Goal: Task Accomplishment & Management: Use online tool/utility

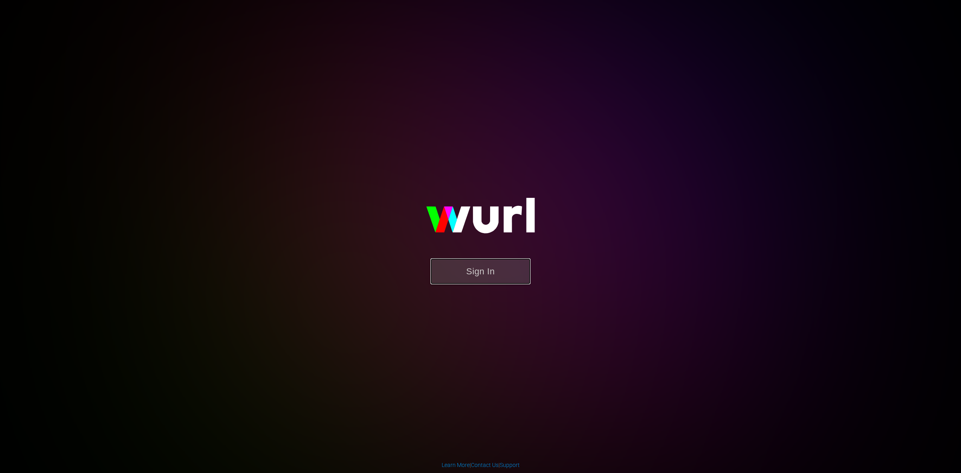
click at [468, 270] on button "Sign In" at bounding box center [481, 271] width 100 height 26
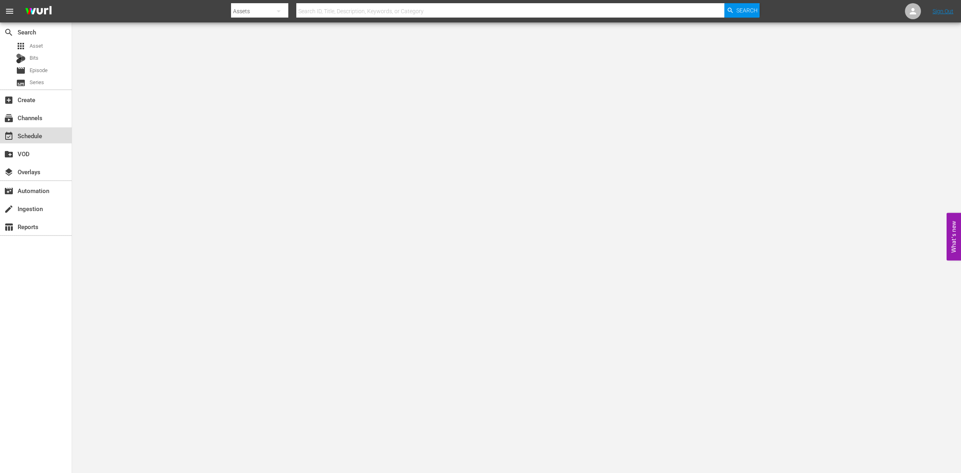
click at [22, 133] on div "event_available Schedule" at bounding box center [22, 134] width 45 height 7
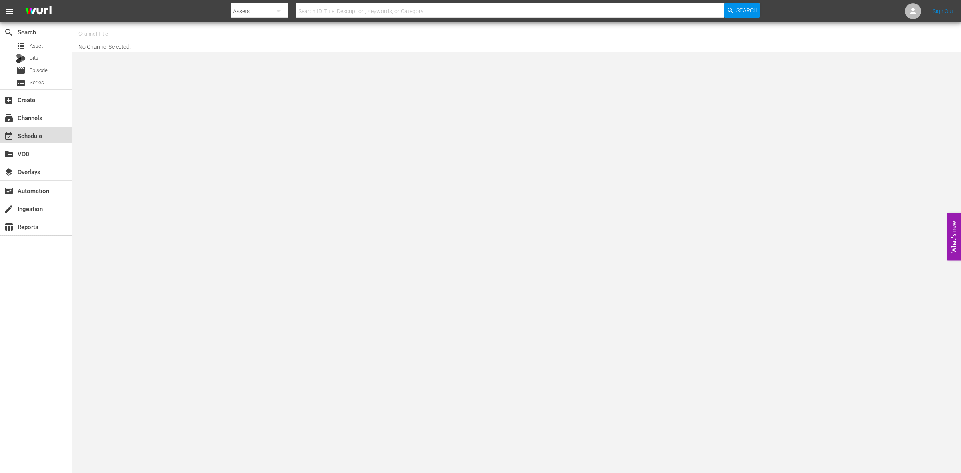
click at [29, 133] on div "event_available Schedule" at bounding box center [22, 134] width 45 height 7
click at [93, 47] on div "Channel Title No Channel Selected." at bounding box center [318, 37] width 478 height 26
click at [99, 29] on input "text" at bounding box center [130, 33] width 103 height 19
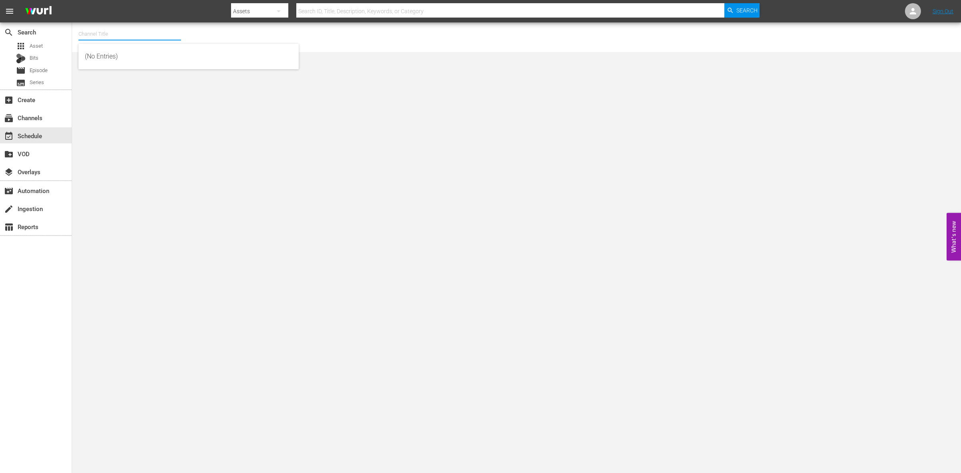
click at [99, 29] on input "text" at bounding box center [130, 33] width 103 height 19
click at [22, 135] on div "event_available Schedule" at bounding box center [22, 134] width 45 height 7
click at [125, 42] on input "text" at bounding box center [130, 33] width 103 height 19
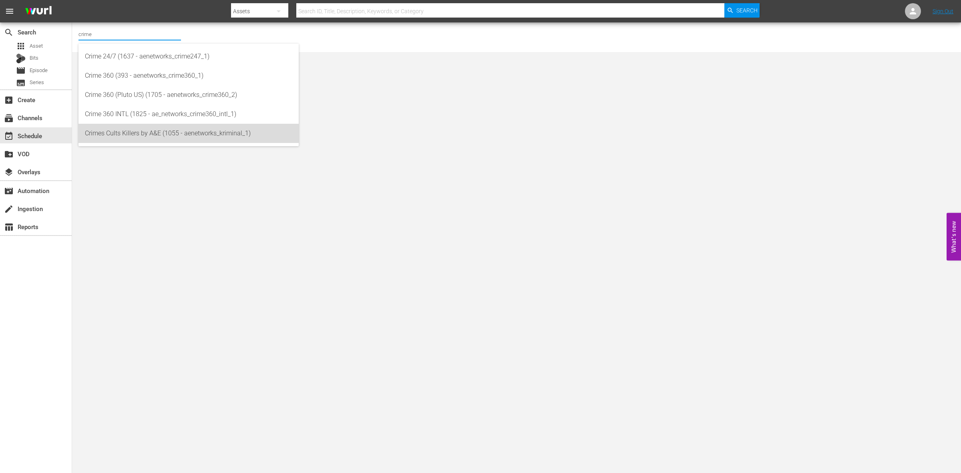
click at [113, 133] on div "Crimes Cults Killers by A&E (1055 - aenetworks_kriminal_1)" at bounding box center [188, 133] width 207 height 19
type input "Crimes Cults Killers by A&E (1055 - aenetworks_kriminal_1)"
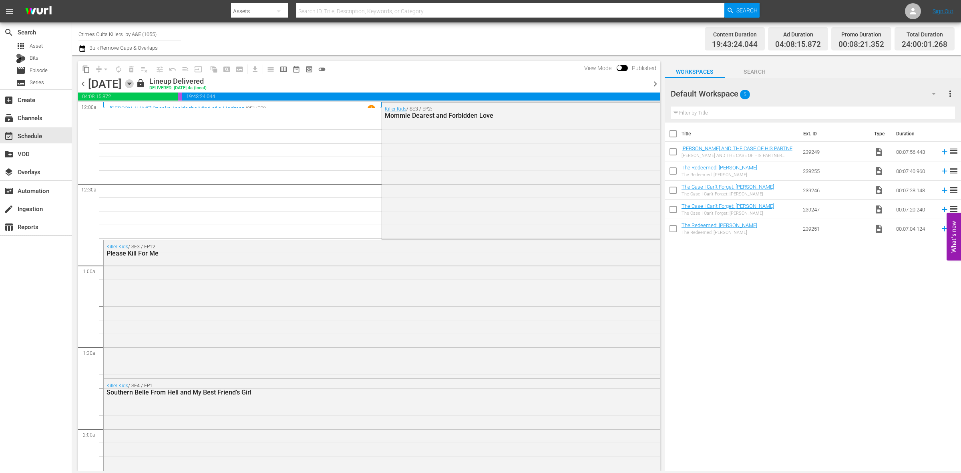
click at [134, 81] on icon "button" at bounding box center [129, 83] width 9 height 9
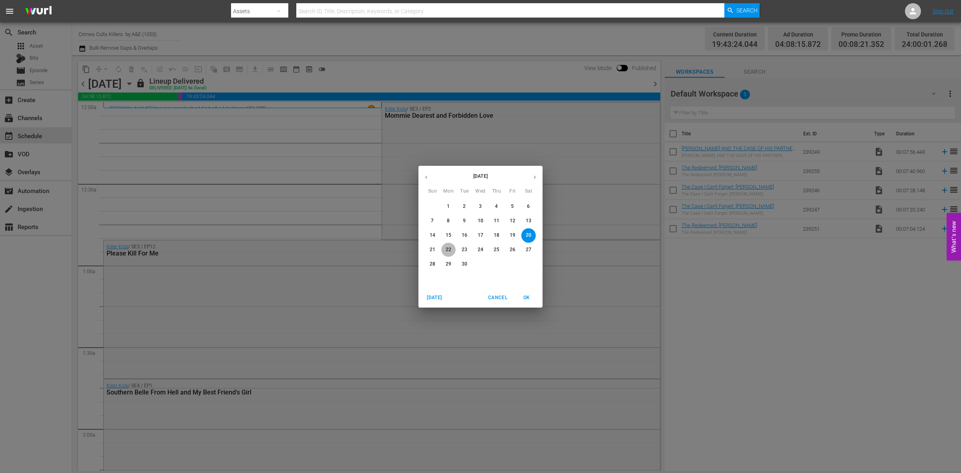
click at [448, 252] on p "22" at bounding box center [449, 249] width 6 height 7
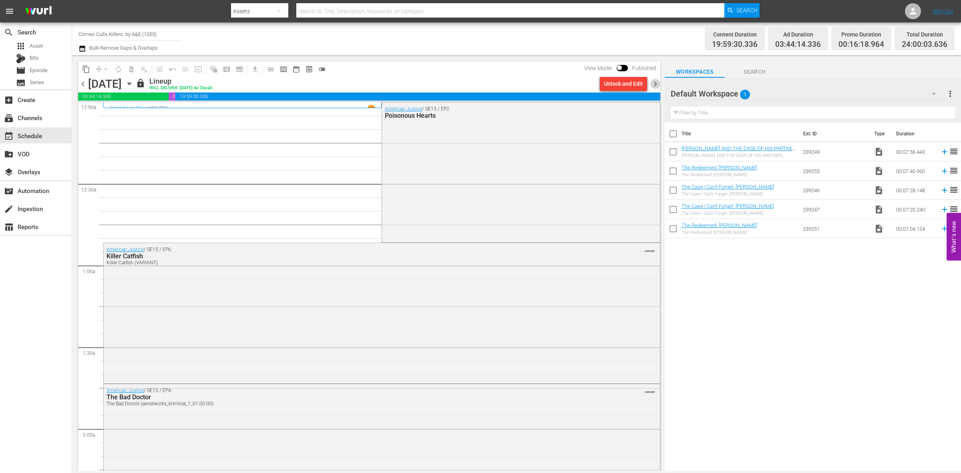
click at [654, 83] on span "chevron_right" at bounding box center [656, 84] width 10 height 10
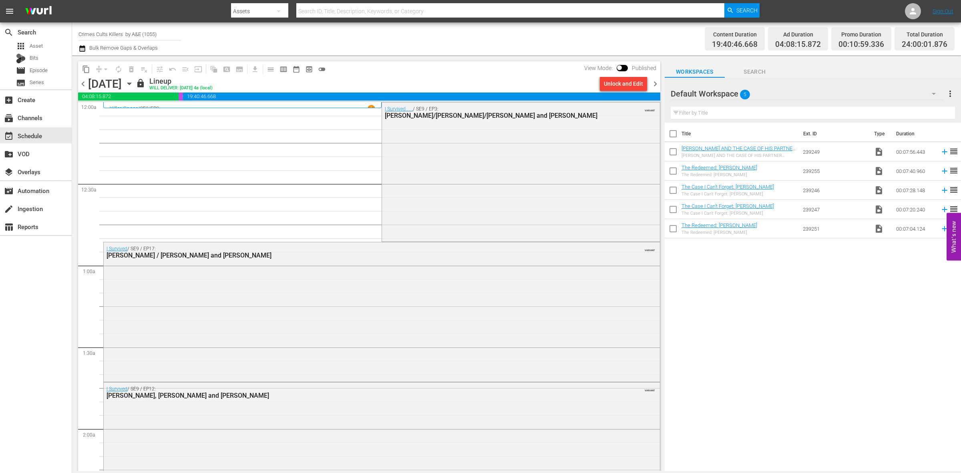
click at [654, 83] on span "chevron_right" at bounding box center [656, 84] width 10 height 10
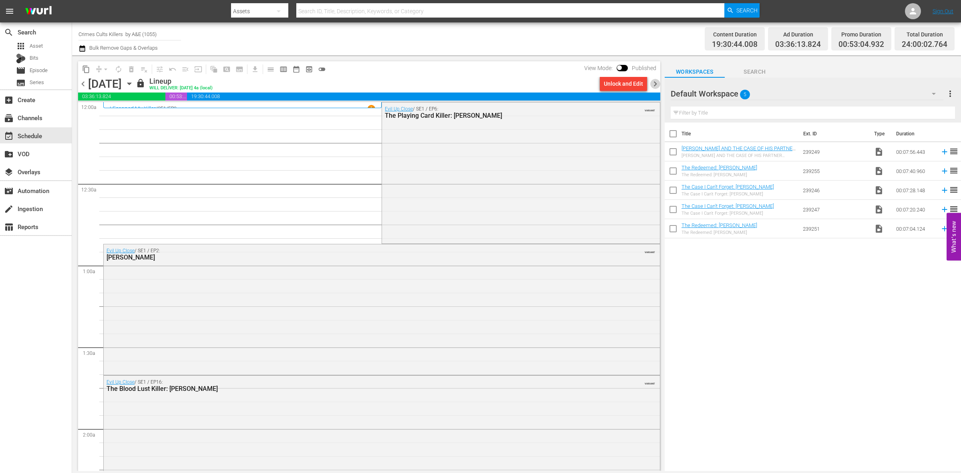
click at [653, 84] on span "chevron_right" at bounding box center [656, 84] width 10 height 10
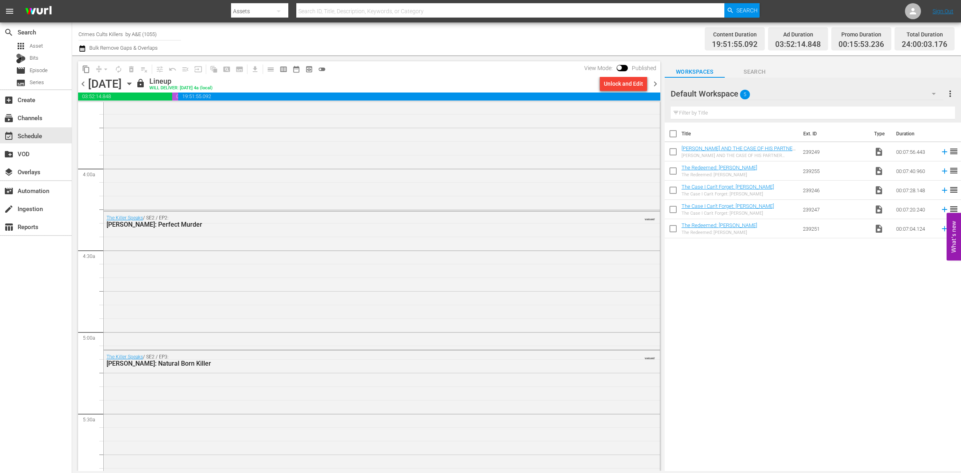
scroll to position [347, 0]
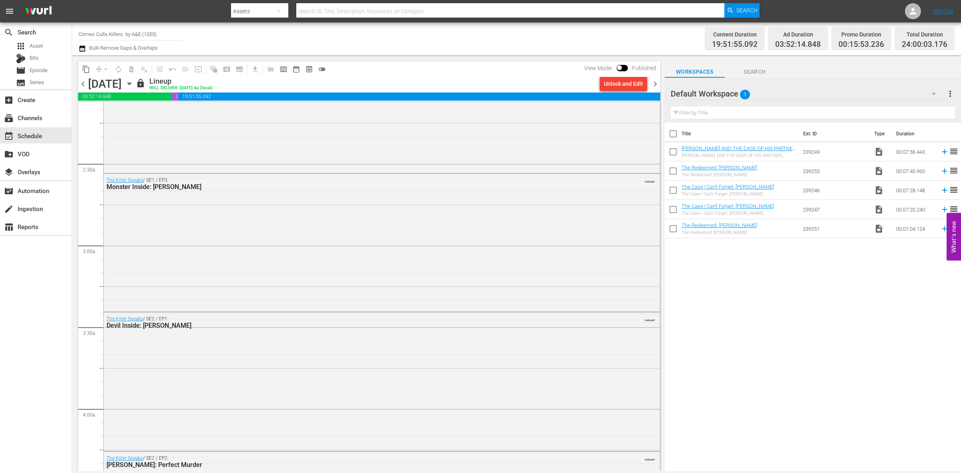
click at [651, 83] on span "chevron_right" at bounding box center [656, 84] width 10 height 10
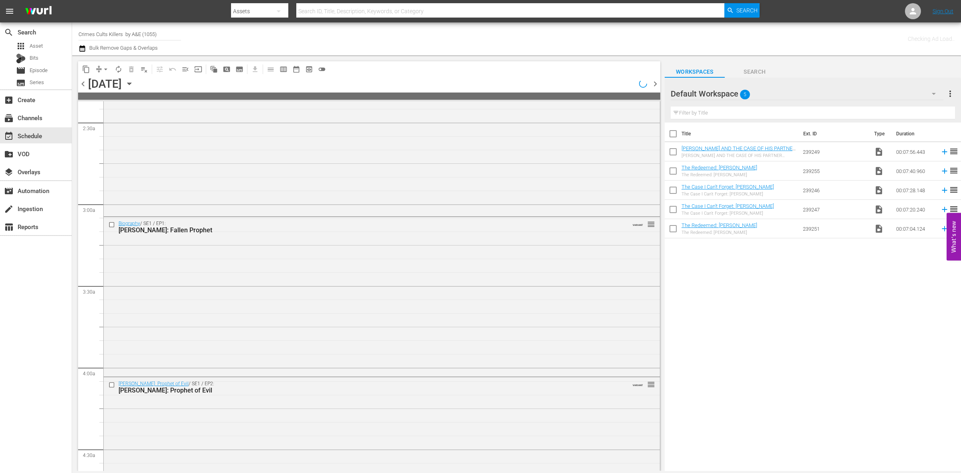
scroll to position [361, 0]
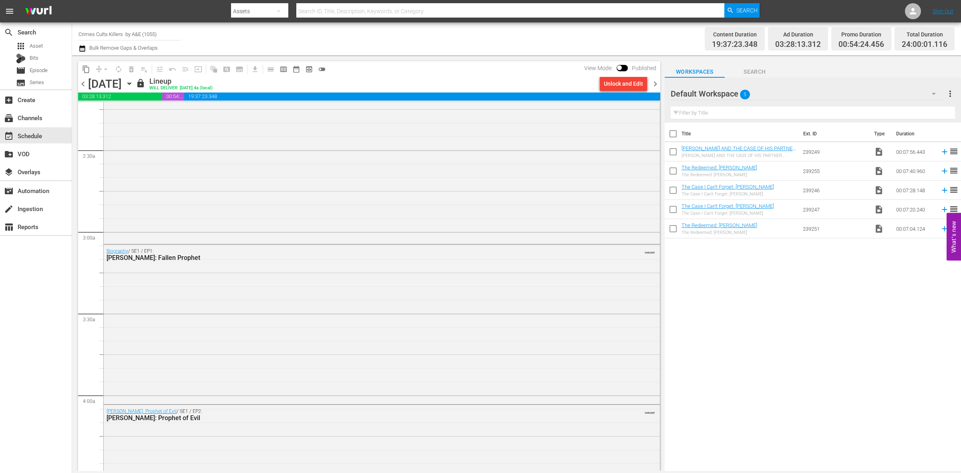
click at [654, 83] on span "chevron_right" at bounding box center [656, 84] width 10 height 10
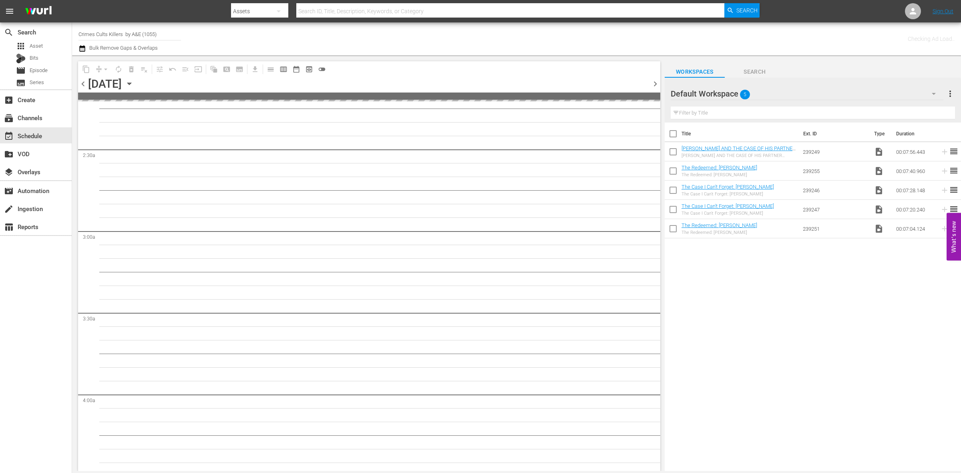
scroll to position [387, 0]
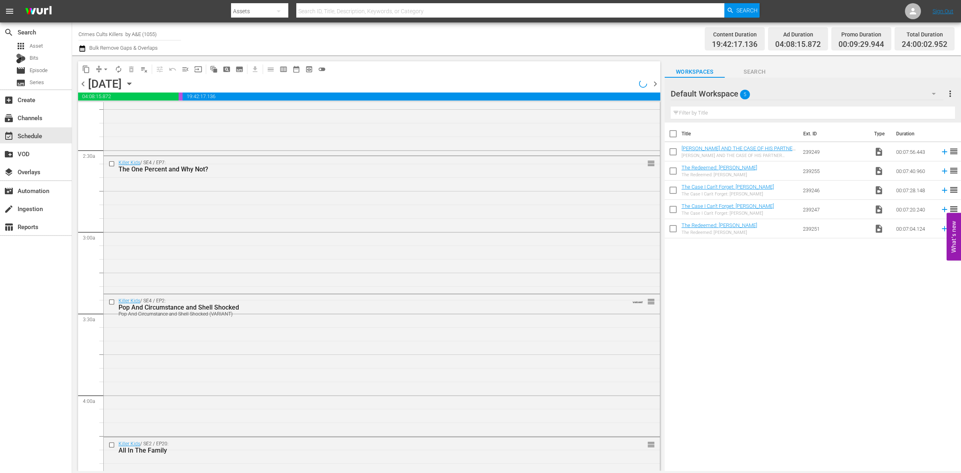
click at [654, 83] on span "chevron_right" at bounding box center [656, 84] width 10 height 10
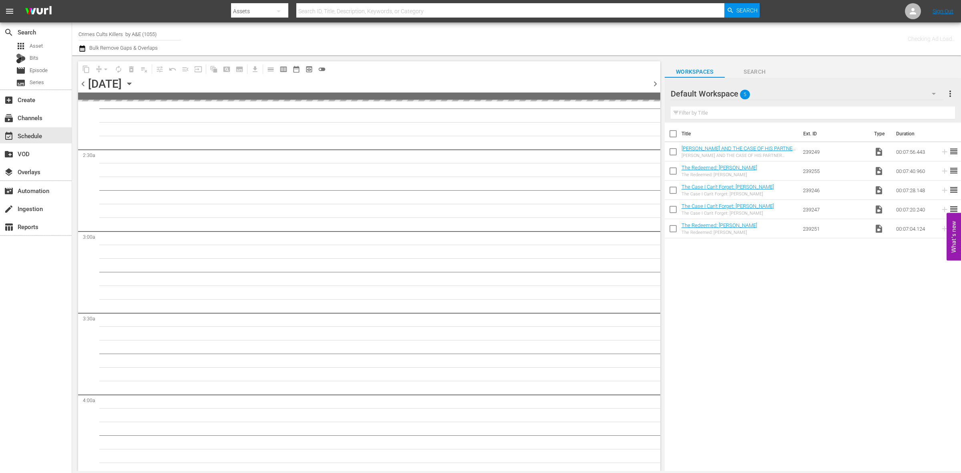
scroll to position [387, 0]
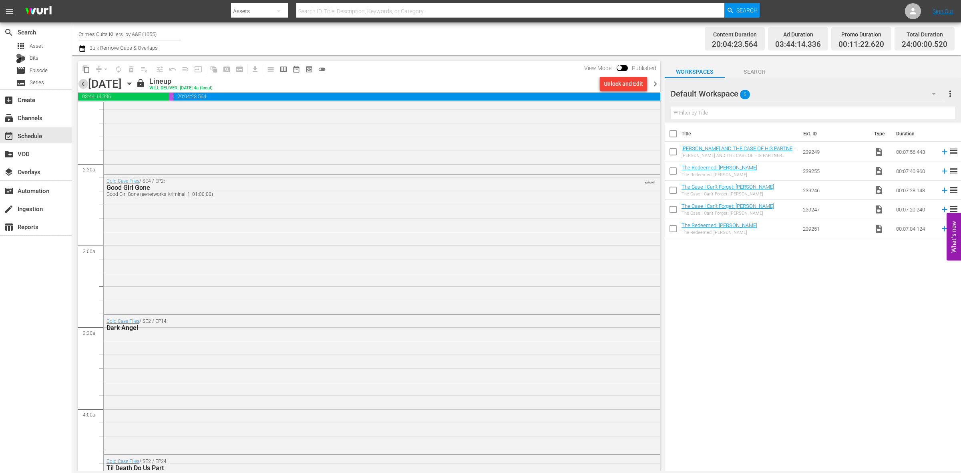
click at [82, 83] on span "chevron_left" at bounding box center [83, 84] width 10 height 10
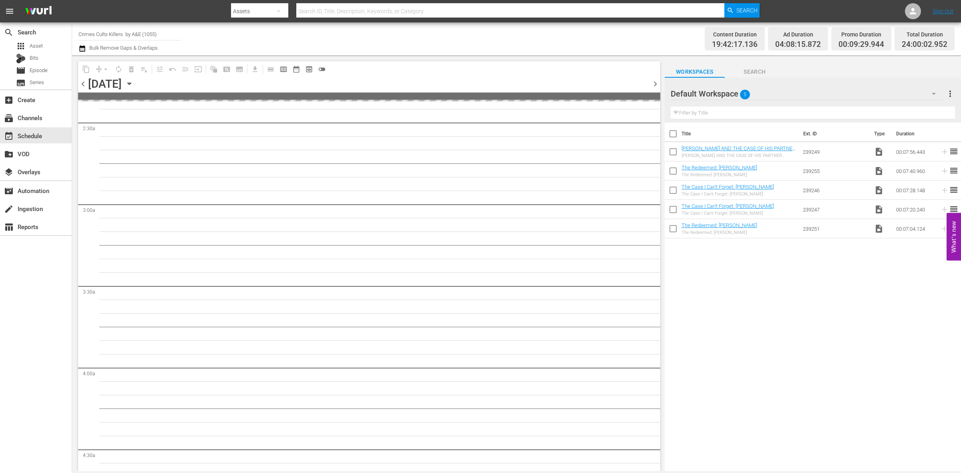
scroll to position [361, 0]
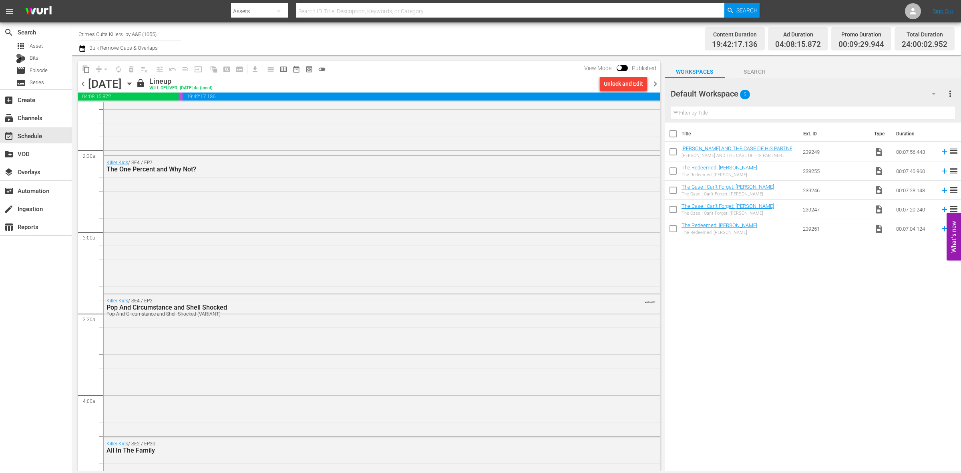
click at [655, 83] on span "chevron_right" at bounding box center [656, 84] width 10 height 10
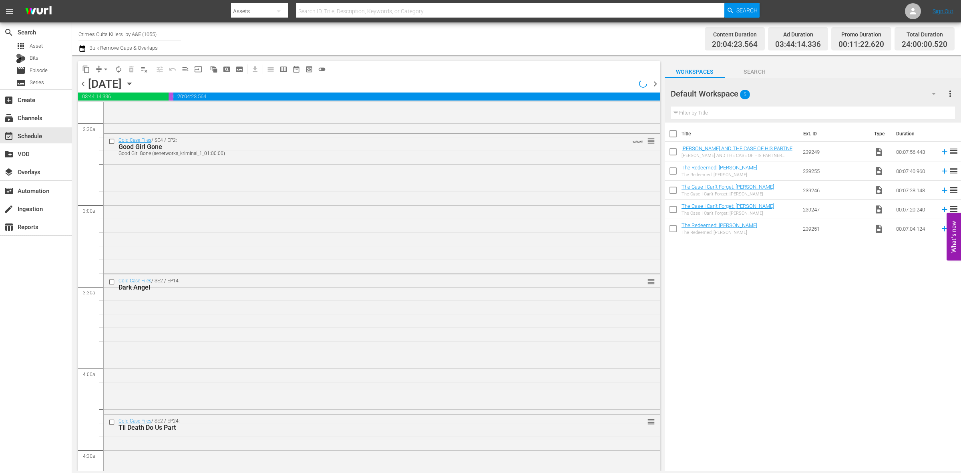
scroll to position [347, 0]
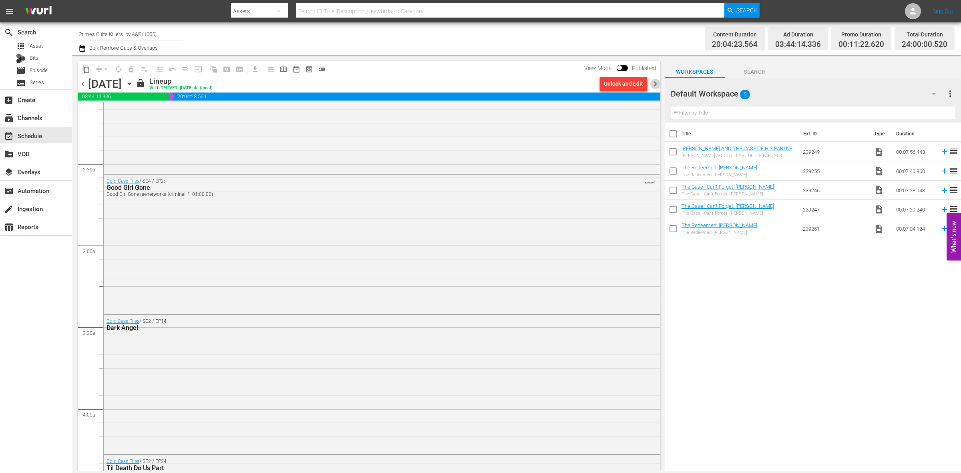
click at [655, 83] on span "chevron_right" at bounding box center [656, 84] width 10 height 10
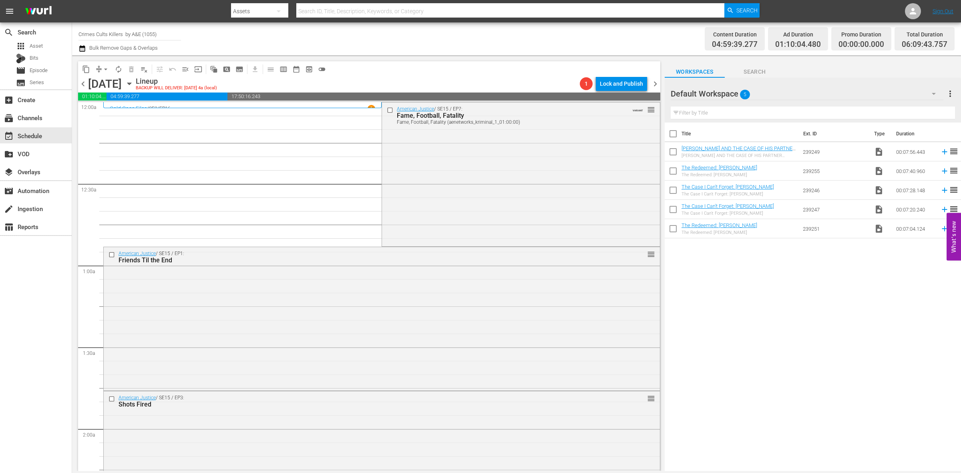
click at [87, 32] on input "Crimes Cults Killers by A&E (1055)" at bounding box center [130, 33] width 103 height 19
click at [93, 33] on input "Crimtinyes Cults Killers by A&E (1055)" at bounding box center [130, 33] width 103 height 19
drag, startPoint x: 163, startPoint y: 32, endPoint x: 54, endPoint y: 21, distance: 109.5
click at [54, 21] on div "menu Search By Assets Search ID, Title, Description, Keywords, or Category Sear…" at bounding box center [480, 235] width 961 height 471
click at [24, 135] on div "event_available Schedule" at bounding box center [22, 134] width 45 height 7
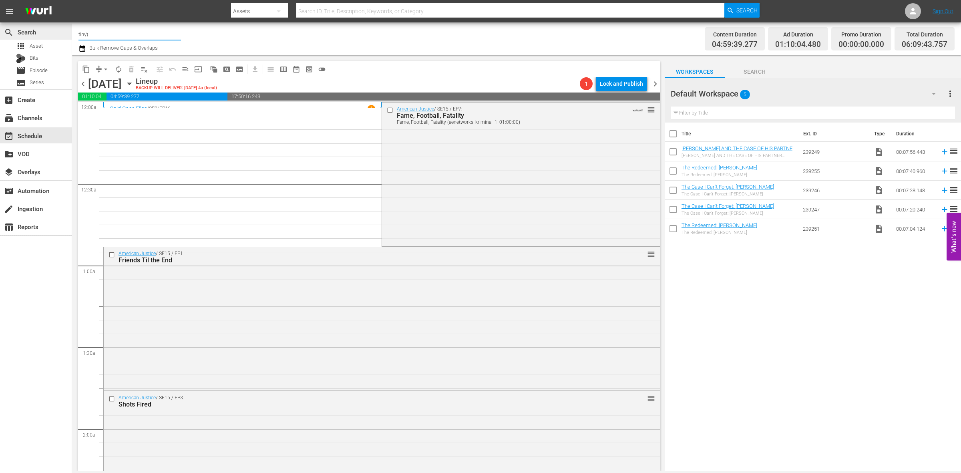
drag, startPoint x: 105, startPoint y: 34, endPoint x: 51, endPoint y: 30, distance: 53.8
click at [72, 0] on div "search Search apps Asset Bits movie Episode subtitles Series add_box Create sub…" at bounding box center [516, 0] width 889 height 0
type input "I"
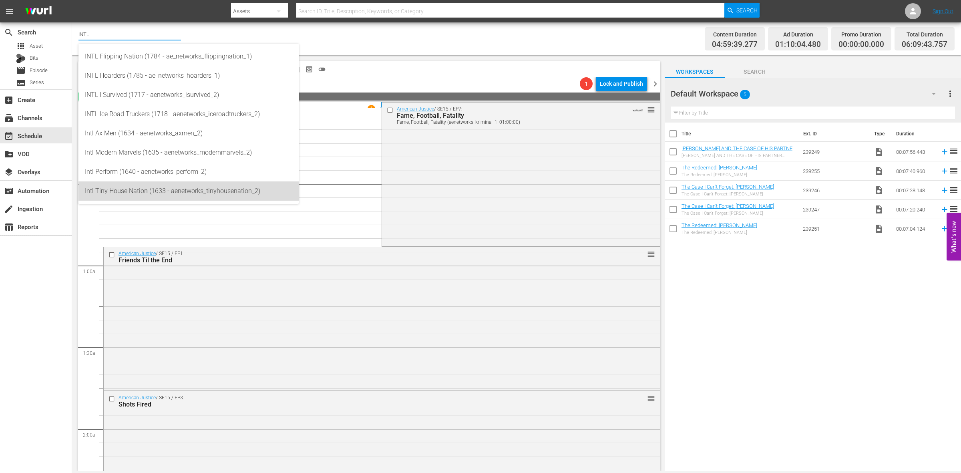
click at [97, 187] on div "Intl Tiny House Nation (1633 - aenetworks_tinyhousenation_2)" at bounding box center [188, 190] width 207 height 19
type input "Intl Tiny House Nation (1633 - aenetworks_tinyhousenation_2)"
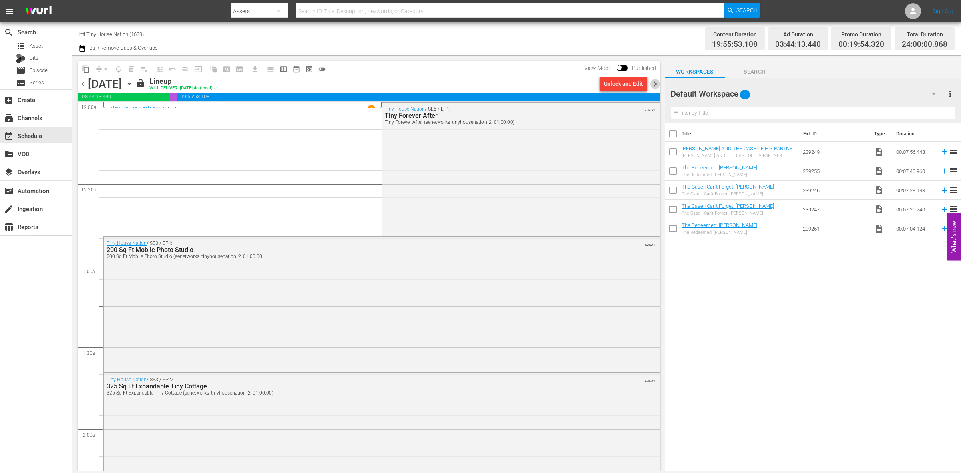
click at [654, 83] on span "chevron_right" at bounding box center [656, 84] width 10 height 10
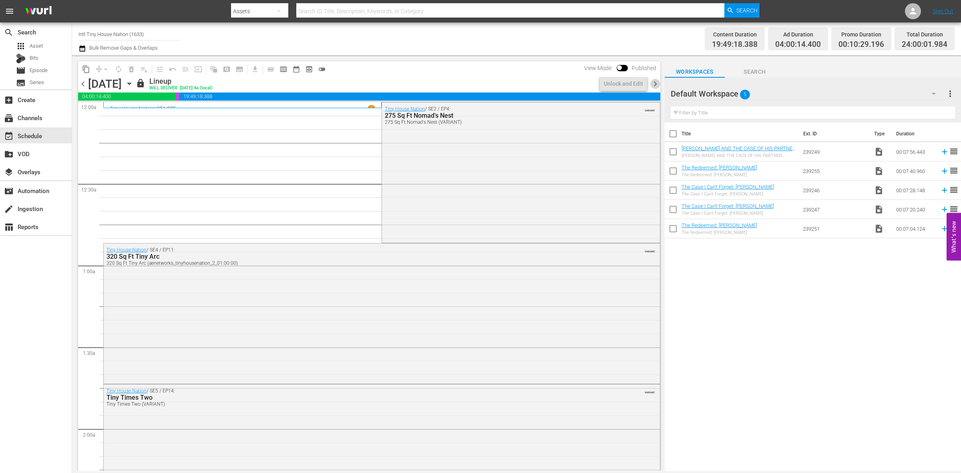
click at [654, 83] on span "chevron_right" at bounding box center [656, 84] width 10 height 10
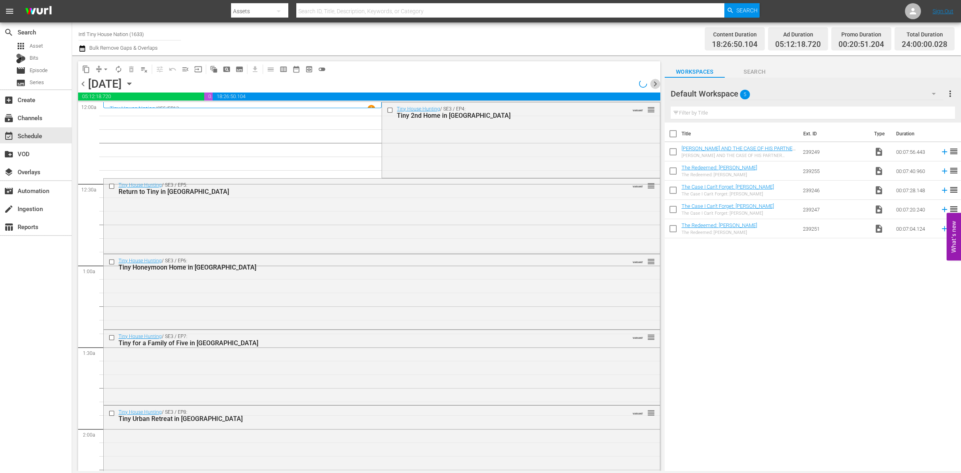
click at [654, 83] on span "chevron_right" at bounding box center [656, 84] width 10 height 10
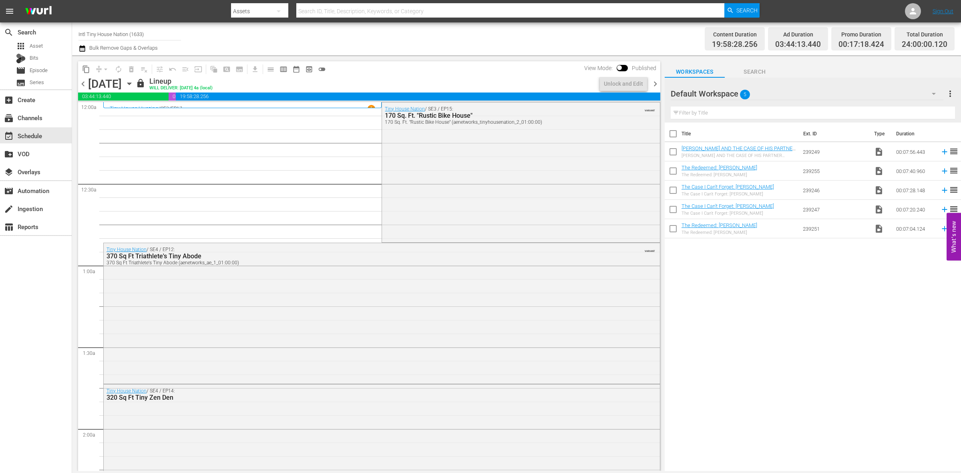
click at [654, 83] on span "chevron_right" at bounding box center [656, 84] width 10 height 10
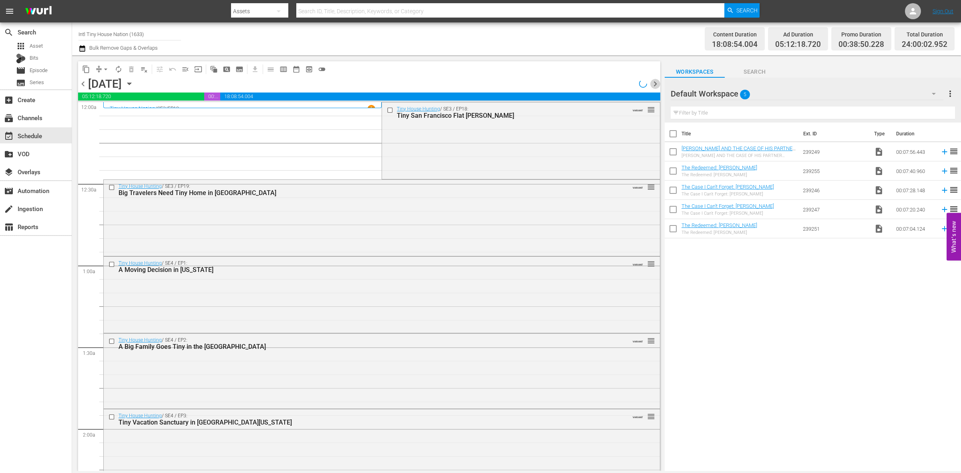
click at [654, 83] on span "chevron_right" at bounding box center [656, 84] width 10 height 10
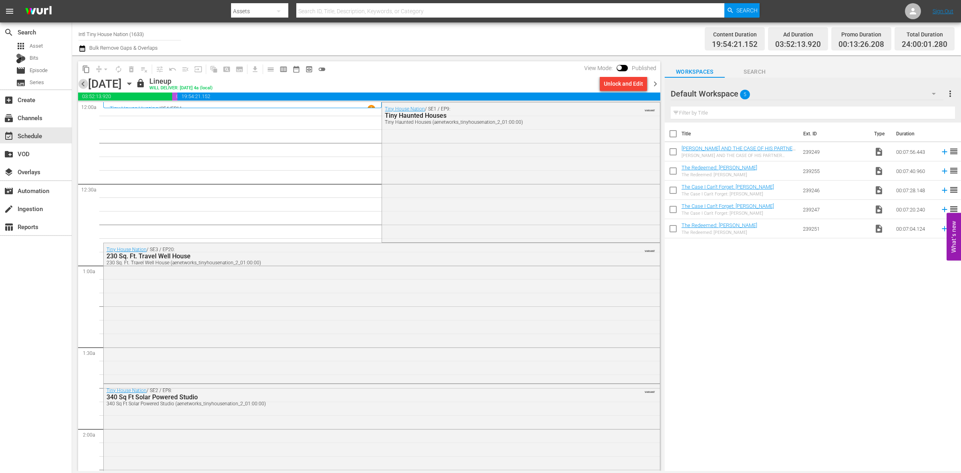
click at [85, 81] on span "chevron_left" at bounding box center [83, 84] width 10 height 10
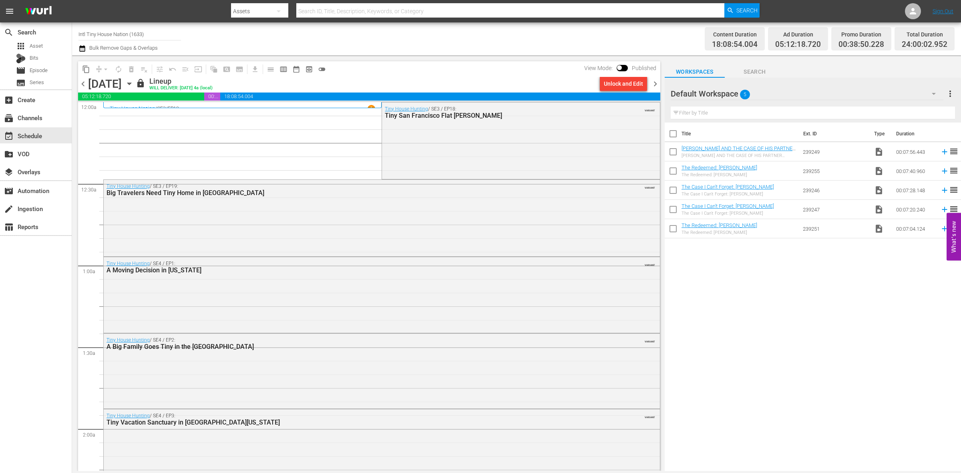
click at [655, 83] on span "chevron_right" at bounding box center [656, 84] width 10 height 10
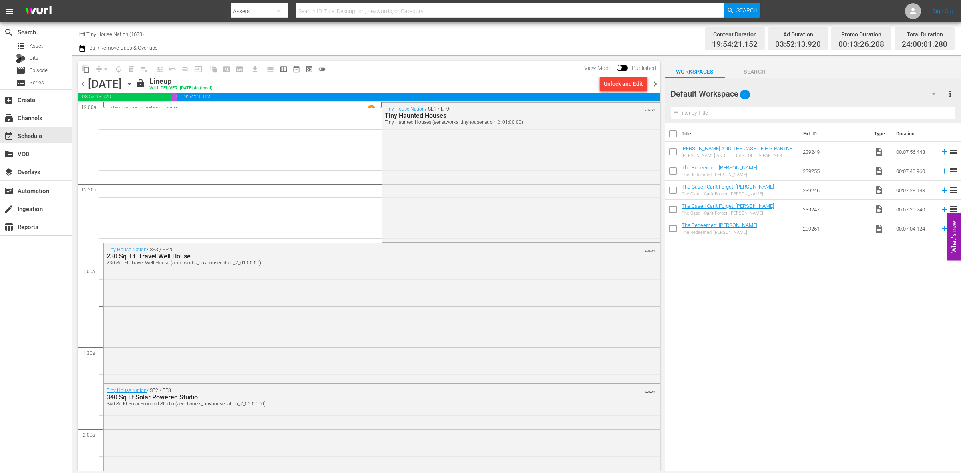
click at [93, 28] on input "Intl Tiny House Nation (1633)" at bounding box center [130, 33] width 103 height 19
click at [83, 31] on input "Intl Tiny House Nation (1633)" at bounding box center [130, 33] width 103 height 19
click at [83, 33] on input "Intl Tiny House Nation (1633)" at bounding box center [130, 33] width 103 height 19
drag, startPoint x: 165, startPoint y: 34, endPoint x: 16, endPoint y: 18, distance: 149.9
click at [16, 18] on div "menu Search By Assets Search ID, Title, Description, Keywords, or Category Sear…" at bounding box center [480, 235] width 961 height 471
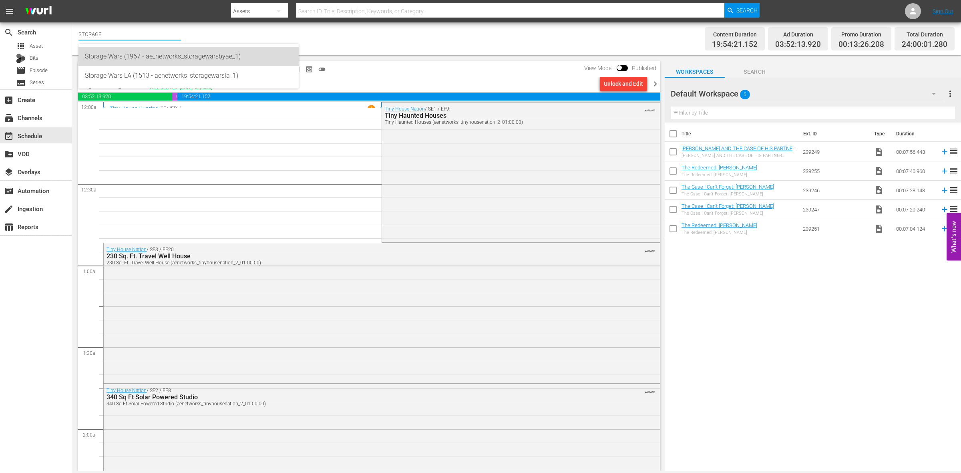
click at [100, 51] on div "Storage Wars (1967 - ae_networks_storagewarsbyae_1)" at bounding box center [188, 56] width 207 height 19
type input "Storage Wars (1967 - ae_networks_storagewarsbyae_1)"
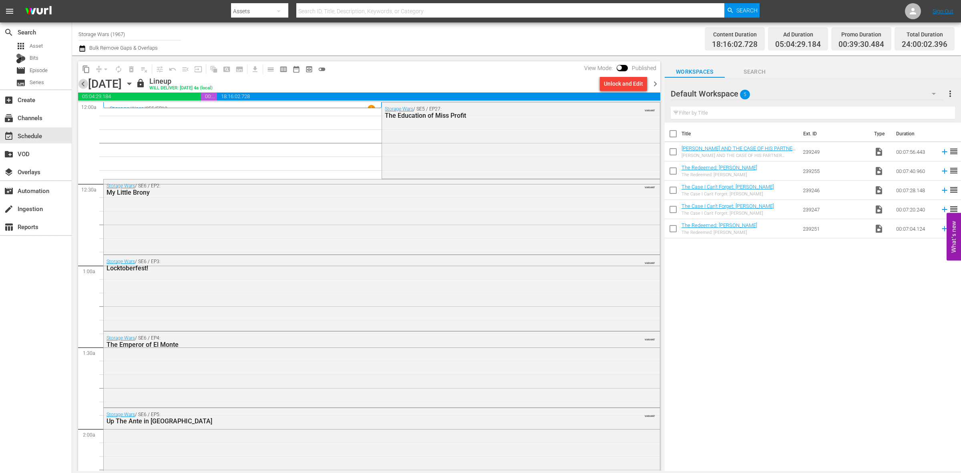
click at [83, 83] on span "chevron_left" at bounding box center [83, 84] width 10 height 10
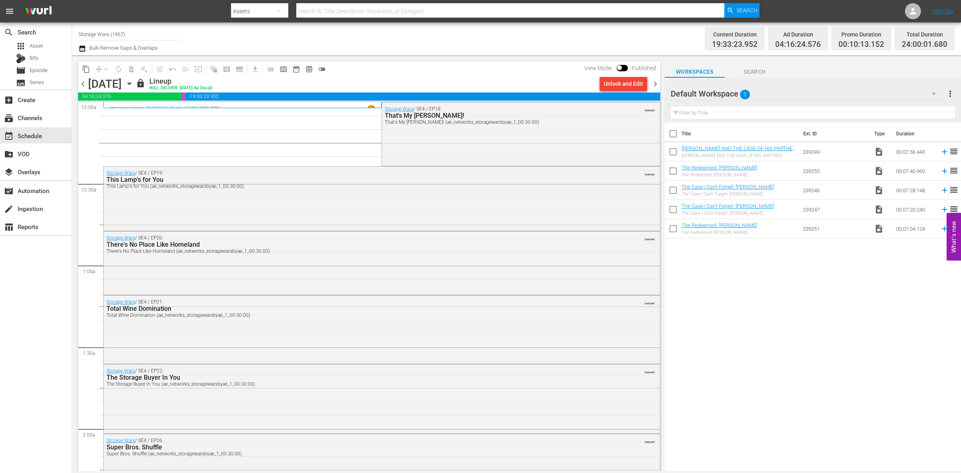
click at [83, 83] on span "chevron_left" at bounding box center [83, 84] width 10 height 10
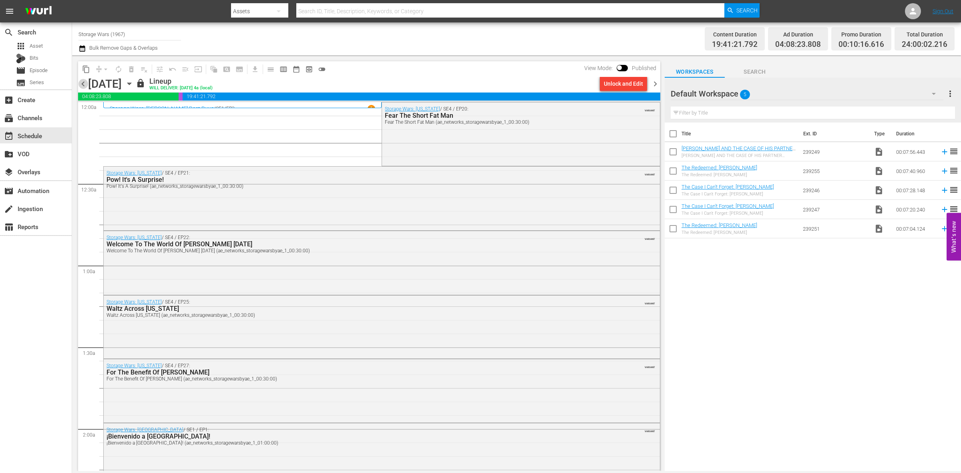
click at [83, 83] on span "chevron_left" at bounding box center [83, 84] width 10 height 10
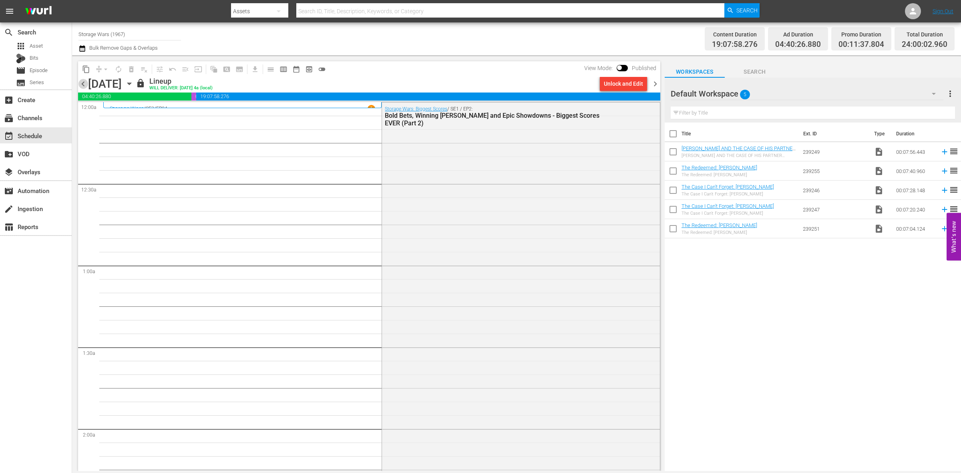
click at [83, 83] on span "chevron_left" at bounding box center [83, 84] width 10 height 10
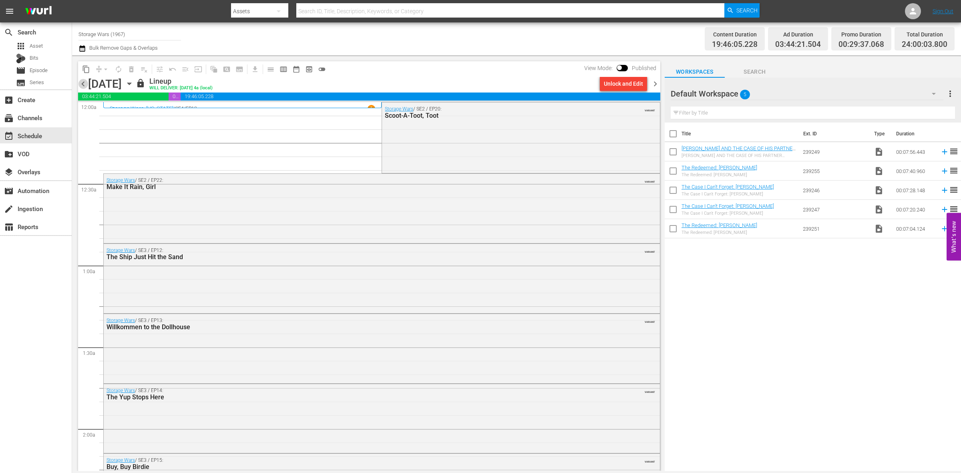
click at [83, 83] on span "chevron_left" at bounding box center [83, 84] width 10 height 10
click at [93, 35] on input "Storage Wars (1967)" at bounding box center [130, 33] width 103 height 19
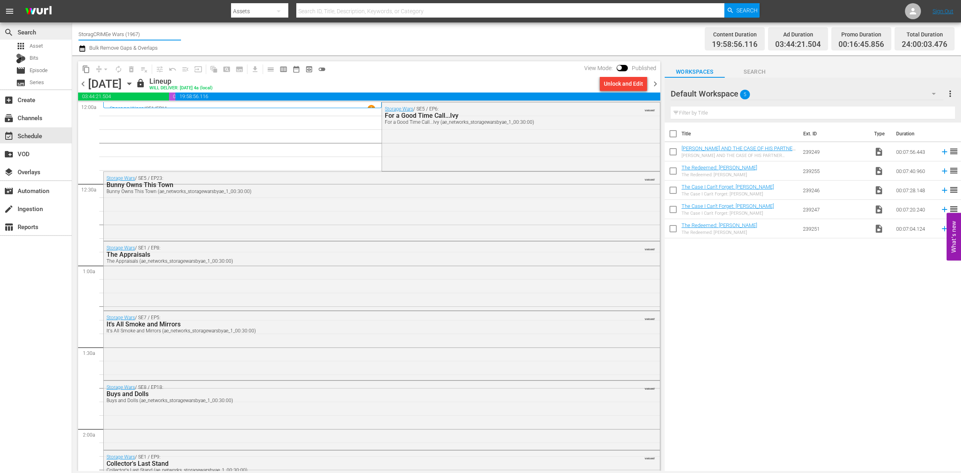
drag, startPoint x: 143, startPoint y: 32, endPoint x: 31, endPoint y: 29, distance: 111.4
click at [72, 0] on div "search Search apps Asset Bits movie Episode subtitles Series add_box Create sub…" at bounding box center [516, 0] width 889 height 0
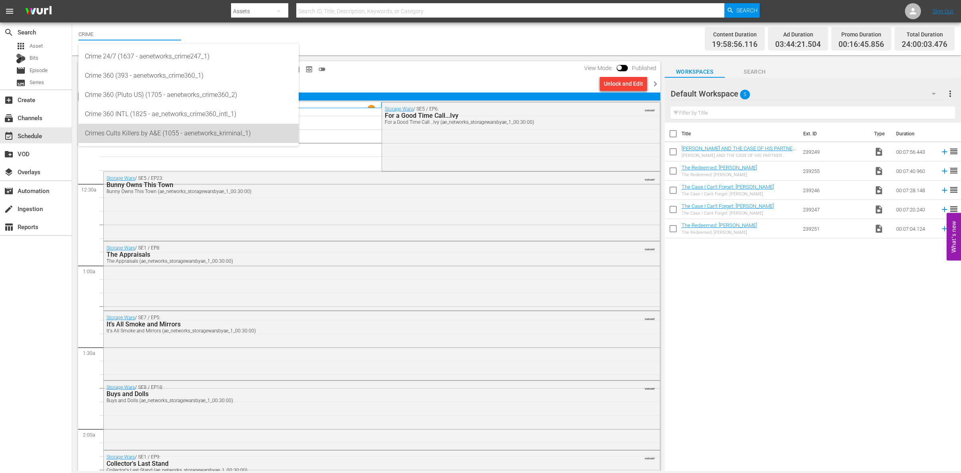
click at [114, 134] on div "Crimes Cults Killers by A&E (1055 - aenetworks_kriminal_1)" at bounding box center [188, 133] width 207 height 19
type input "Crimes Cults Killers by A&E (1055 - aenetworks_kriminal_1)"
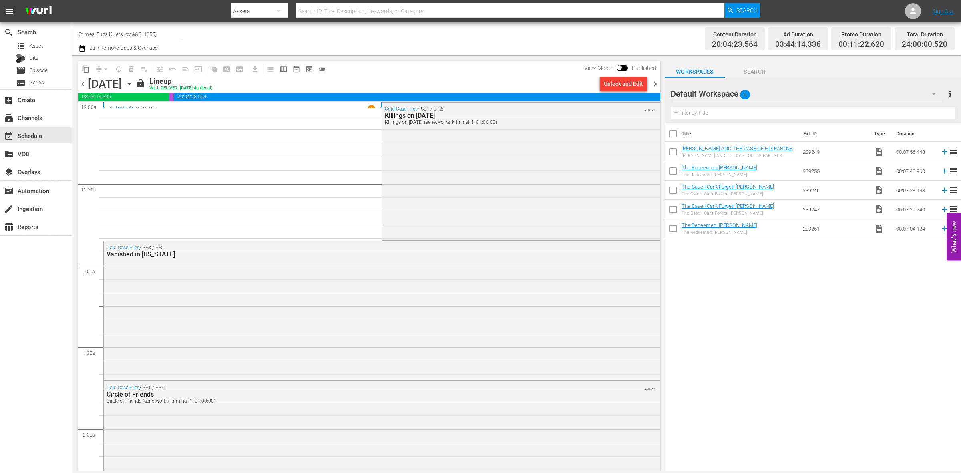
click at [656, 83] on span "chevron_right" at bounding box center [656, 84] width 10 height 10
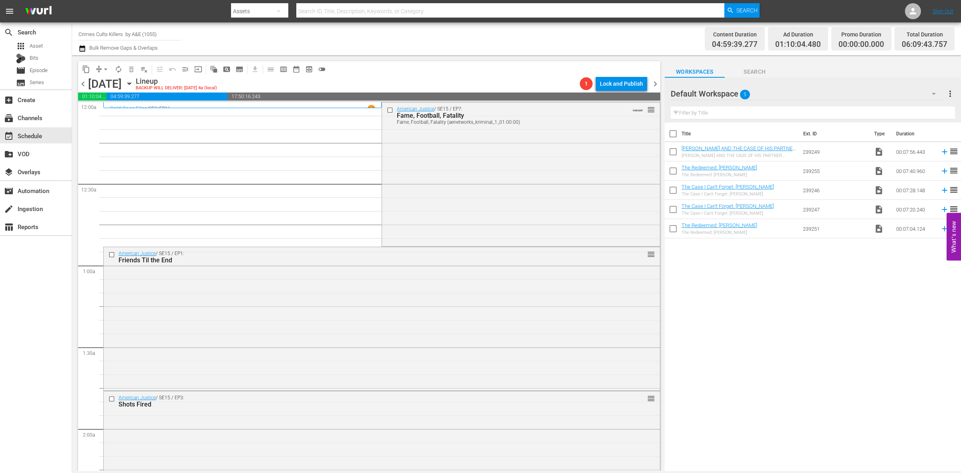
click at [936, 93] on icon "button" at bounding box center [934, 94] width 10 height 10
click at [693, 169] on div "Default Workspace (5)" at bounding box center [722, 167] width 83 height 13
